Goal: Task Accomplishment & Management: Use online tool/utility

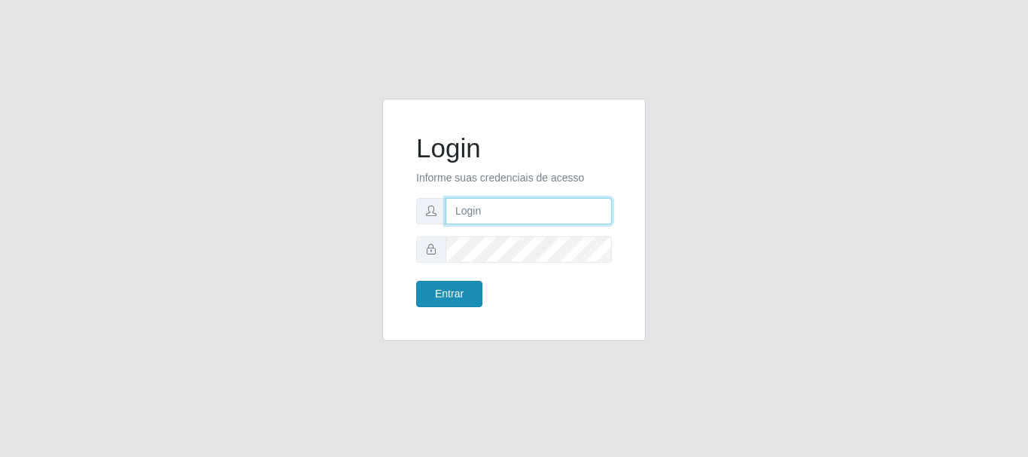
type input "elvis@casatudo"
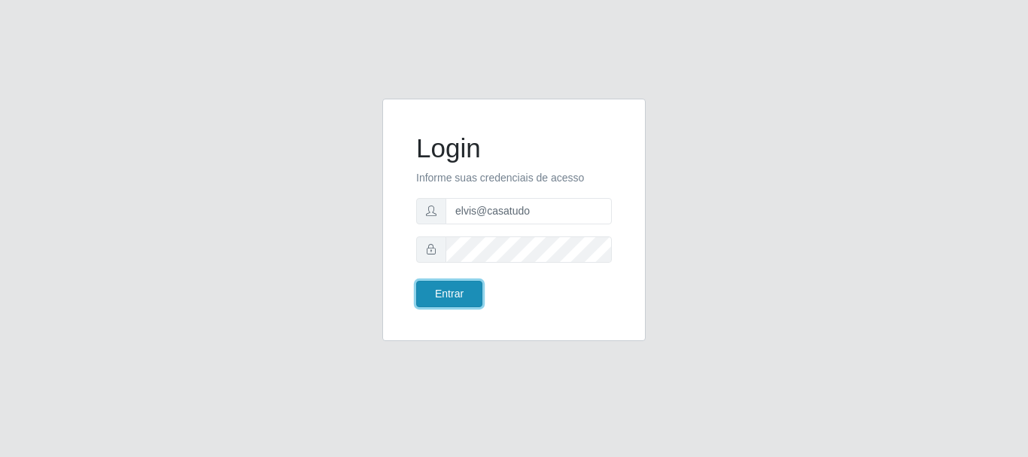
click at [451, 294] on button "Entrar" at bounding box center [449, 294] width 66 height 26
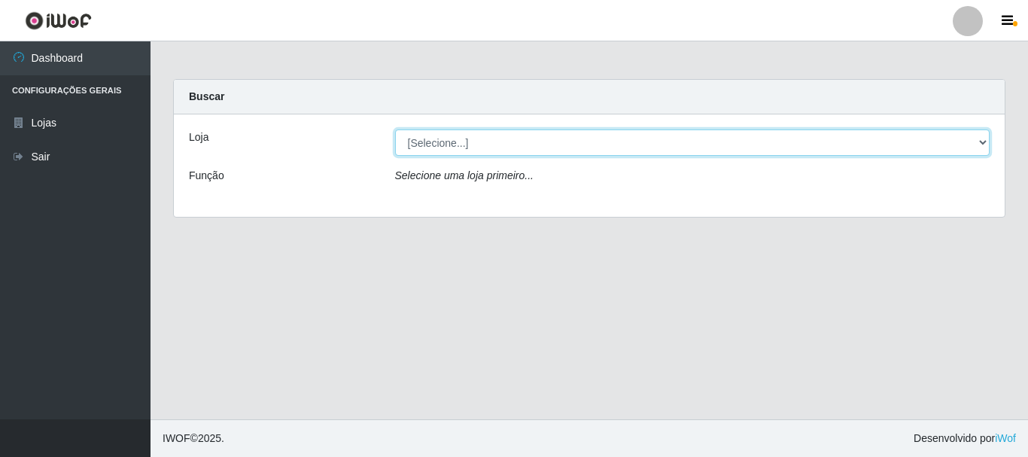
click at [982, 144] on select "[Selecione...] Casatudo BR" at bounding box center [692, 142] width 595 height 26
select select "197"
click at [395, 129] on select "[Selecione...] Casatudo BR" at bounding box center [692, 142] width 595 height 26
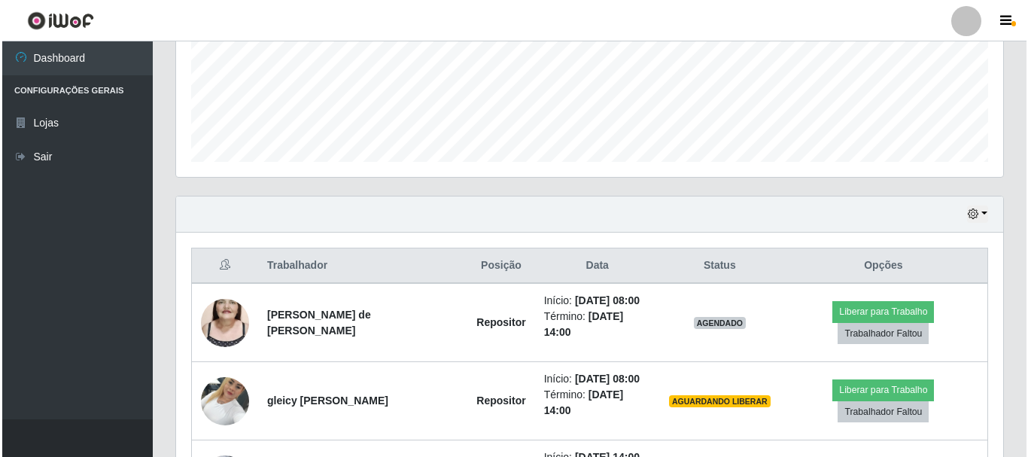
scroll to position [476, 0]
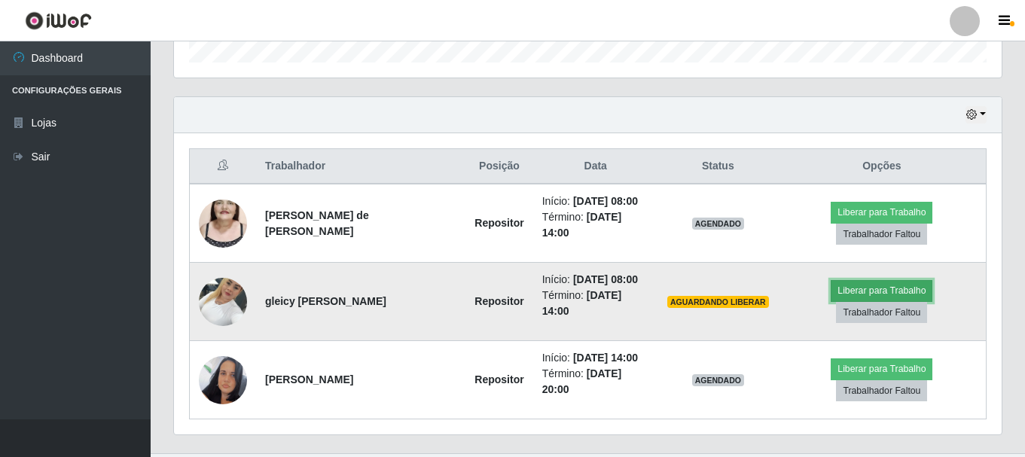
click at [830, 288] on button "Liberar para Trabalho" at bounding box center [881, 290] width 102 height 21
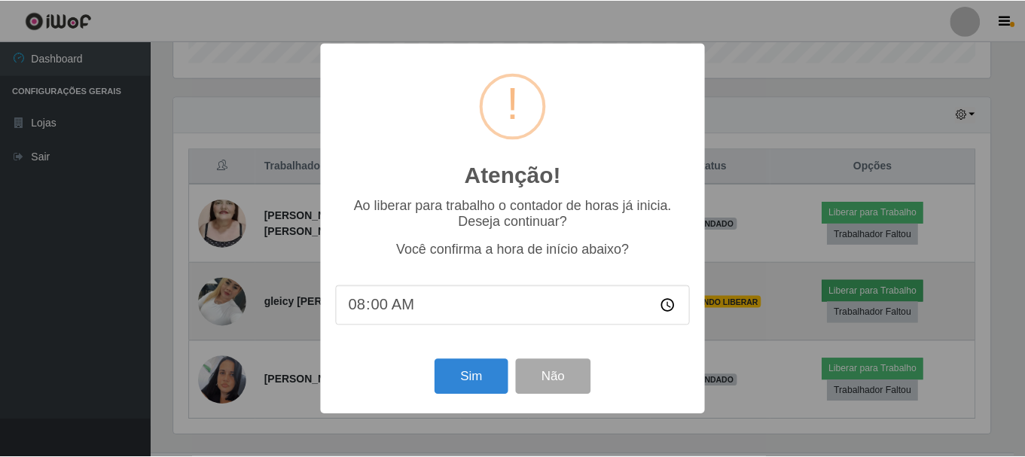
scroll to position [312, 820]
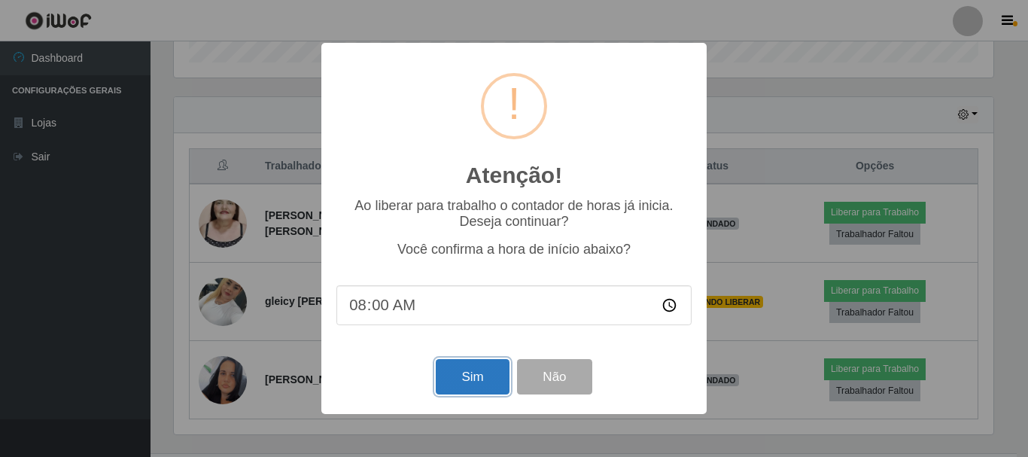
click at [458, 378] on button "Sim" at bounding box center [472, 376] width 73 height 35
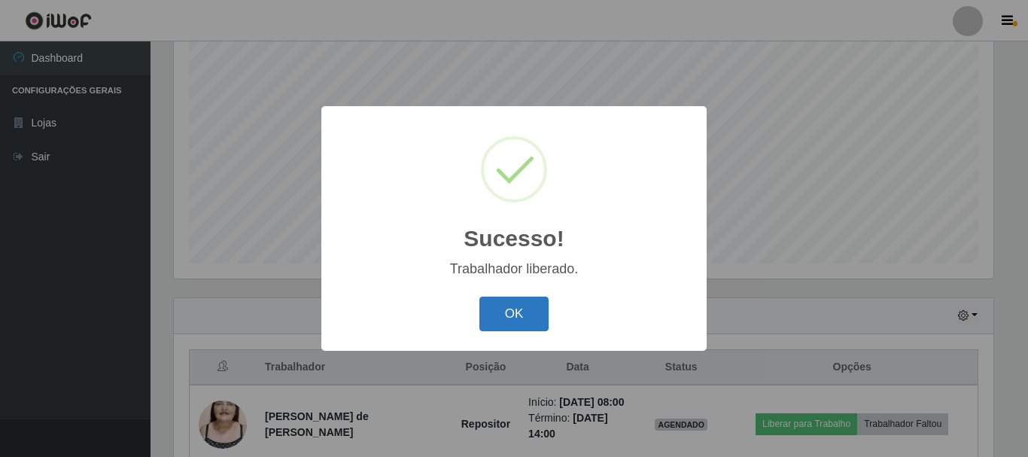
click at [513, 323] on button "OK" at bounding box center [515, 314] width 70 height 35
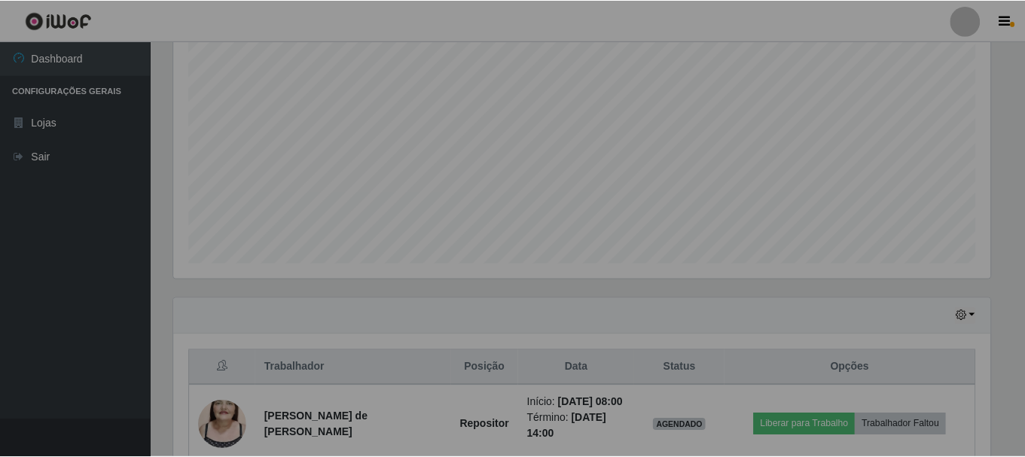
scroll to position [312, 827]
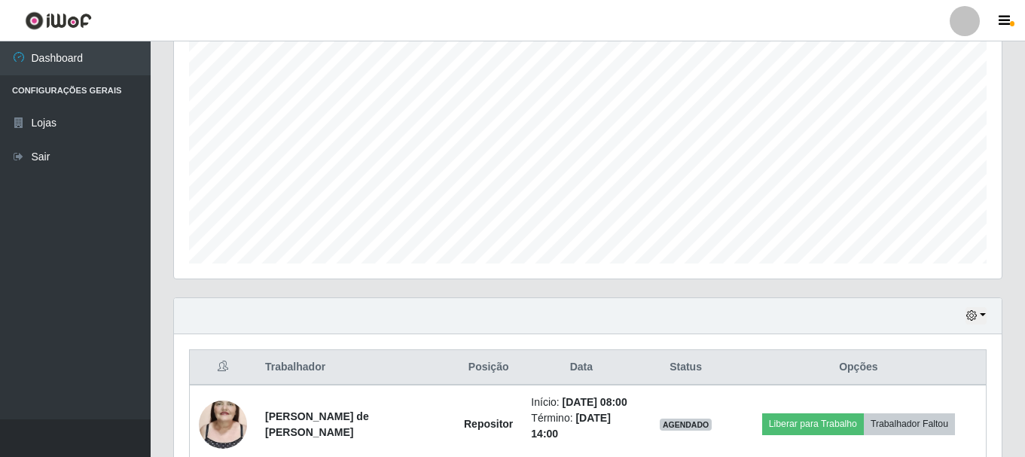
click at [277, 5] on header "Perfil Alterar Senha Sair" at bounding box center [512, 20] width 1025 height 41
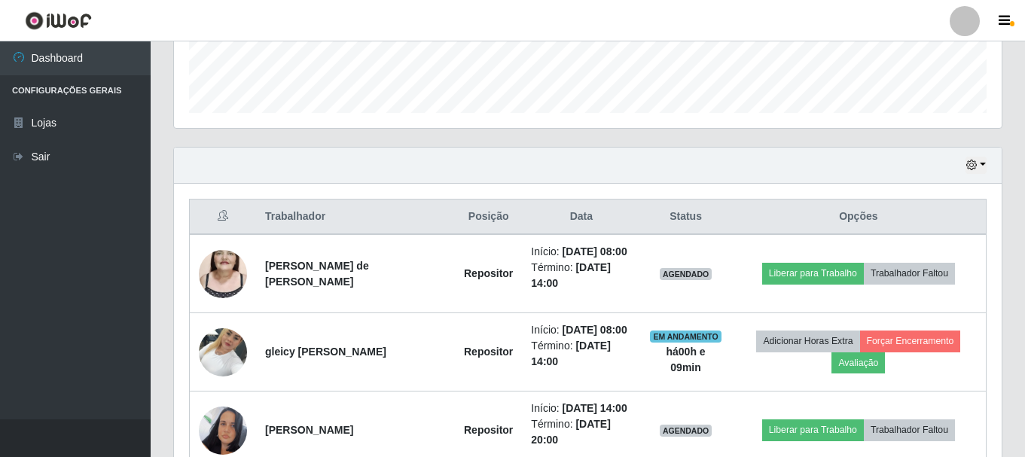
scroll to position [501, 0]
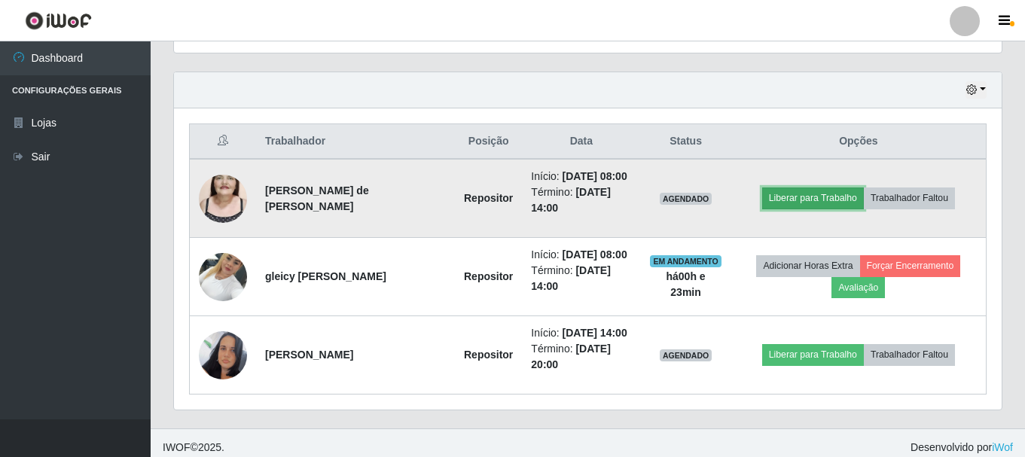
click at [778, 199] on button "Liberar para Trabalho" at bounding box center [813, 197] width 102 height 21
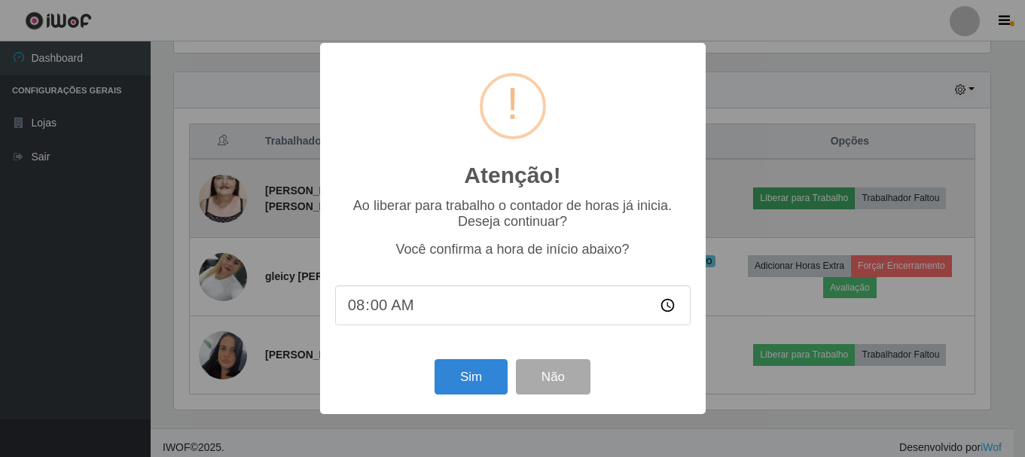
scroll to position [312, 820]
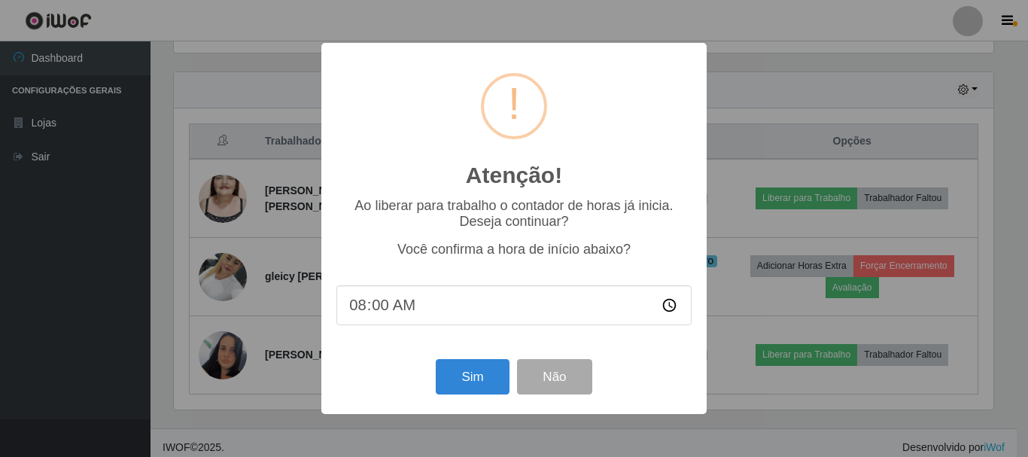
click at [406, 309] on input "08:00" at bounding box center [514, 305] width 355 height 40
click at [389, 312] on input "08:00" at bounding box center [514, 305] width 355 height 40
type input "08:25"
click at [454, 379] on button "Sim" at bounding box center [472, 376] width 73 height 35
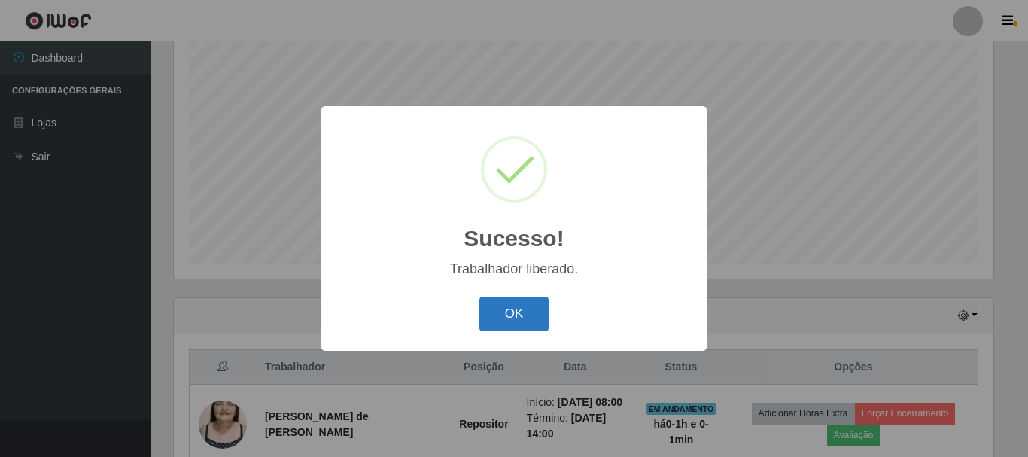
click at [501, 321] on button "OK" at bounding box center [515, 314] width 70 height 35
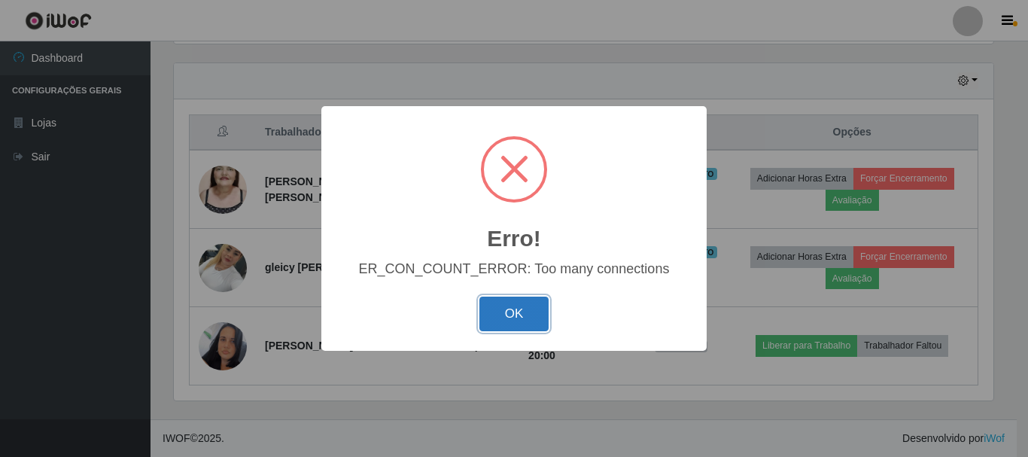
click at [517, 304] on button "OK" at bounding box center [515, 314] width 70 height 35
click at [519, 312] on button "OK" at bounding box center [515, 314] width 70 height 35
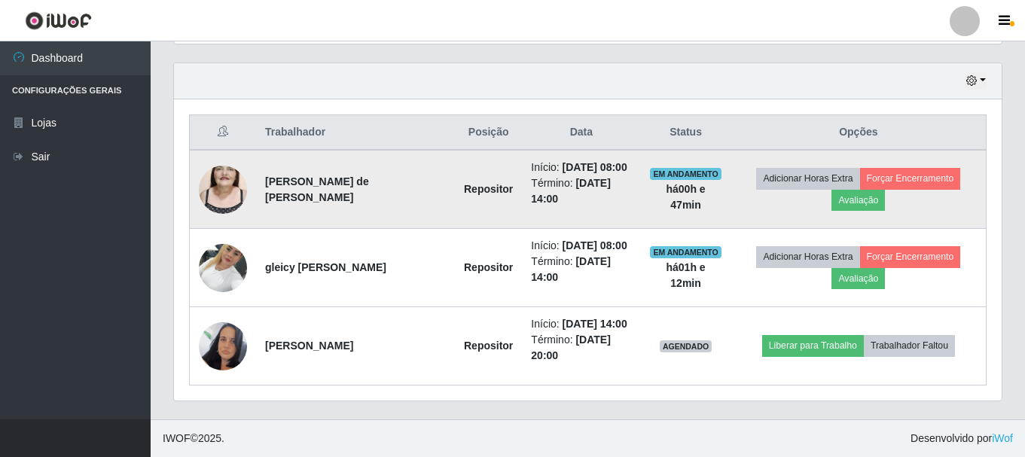
scroll to position [284, 0]
